Goal: Find specific page/section: Find specific page/section

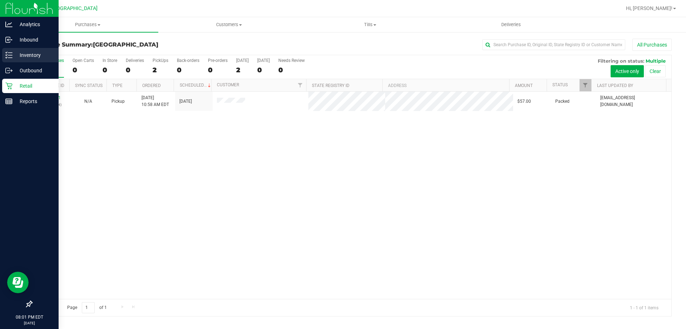
click at [10, 58] on line at bounding box center [10, 58] width 4 height 0
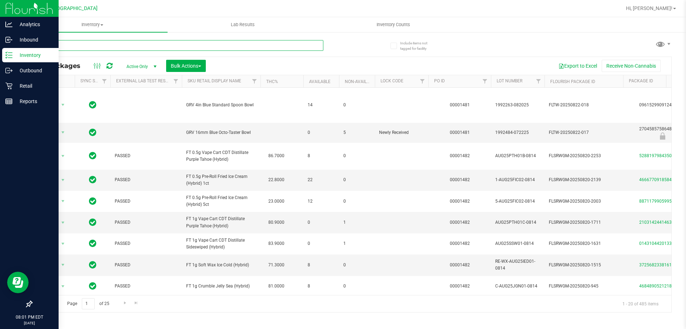
click at [134, 40] on input "text" at bounding box center [177, 45] width 292 height 11
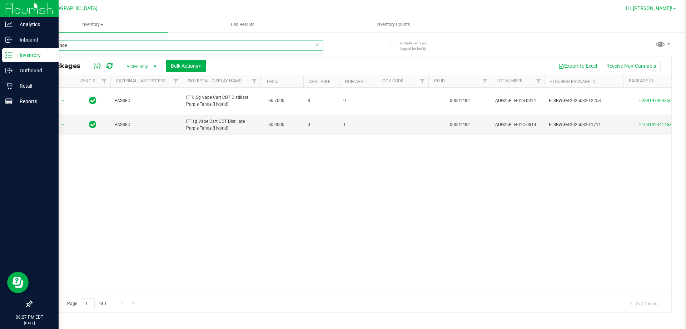
type input "purple tahoe"
click at [641, 12] on link "Hi, [PERSON_NAME]!" at bounding box center [651, 9] width 56 height 8
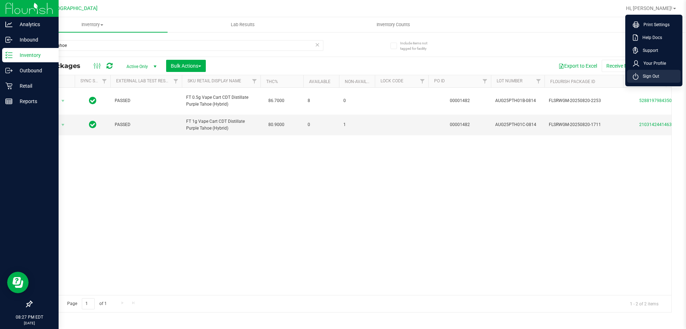
click at [653, 79] on span "Sign Out" at bounding box center [649, 76] width 21 height 7
